Goal: Information Seeking & Learning: Check status

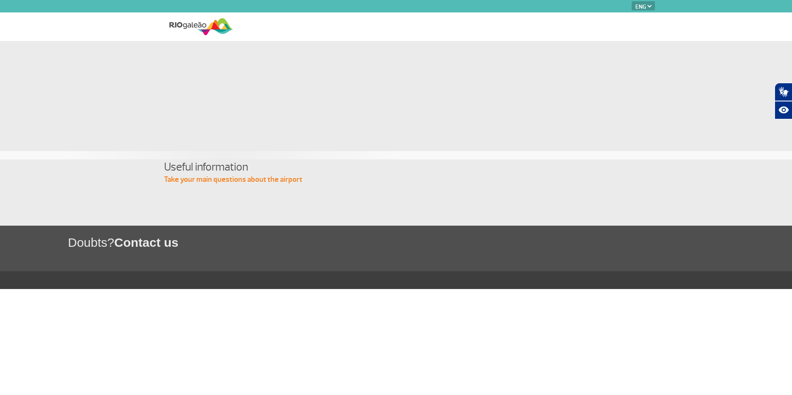
select select "en"
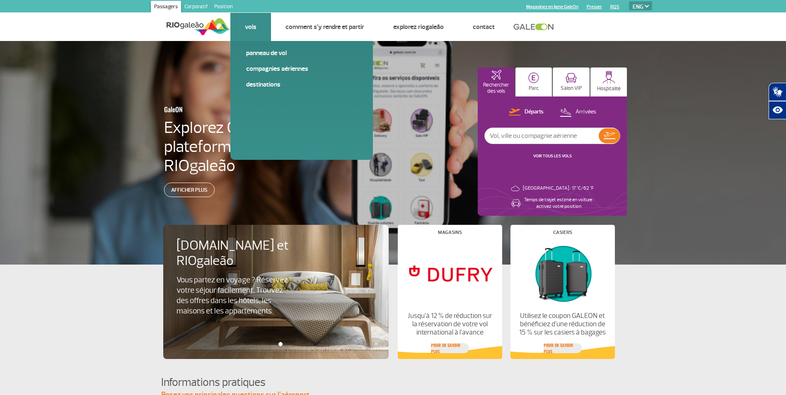
click at [246, 39] on li "Vols Panneau de vol Compagnies aériennes Destinations" at bounding box center [250, 27] width 41 height 28
click at [253, 48] on link "Panneau de vol" at bounding box center [301, 52] width 111 height 9
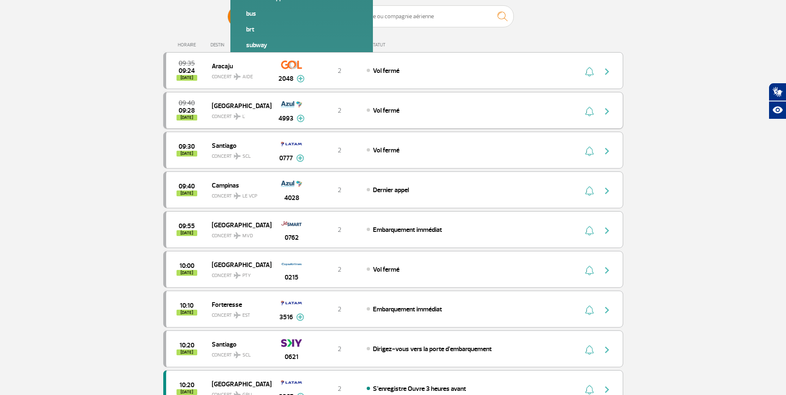
scroll to position [83, 0]
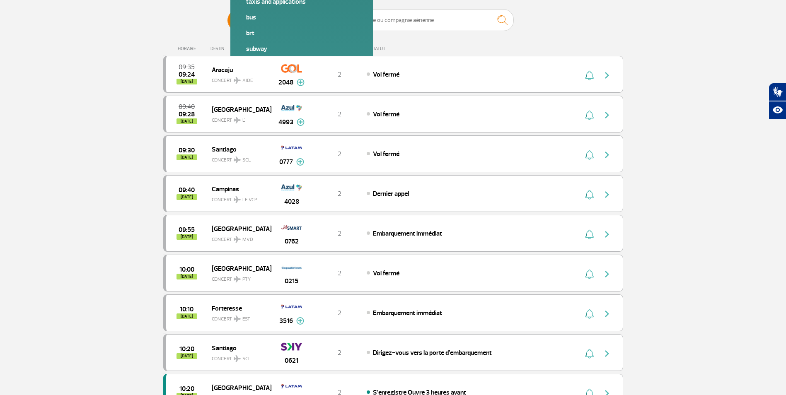
click at [307, 22] on span "Arrivées" at bounding box center [316, 21] width 21 height 22
click at [227, 16] on input "Départs Arrivées" at bounding box center [227, 16] width 0 height 0
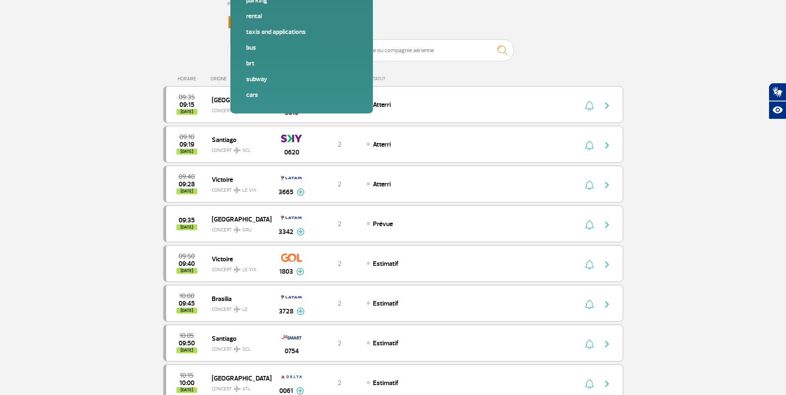
scroll to position [0, 0]
